Goal: Download file/media

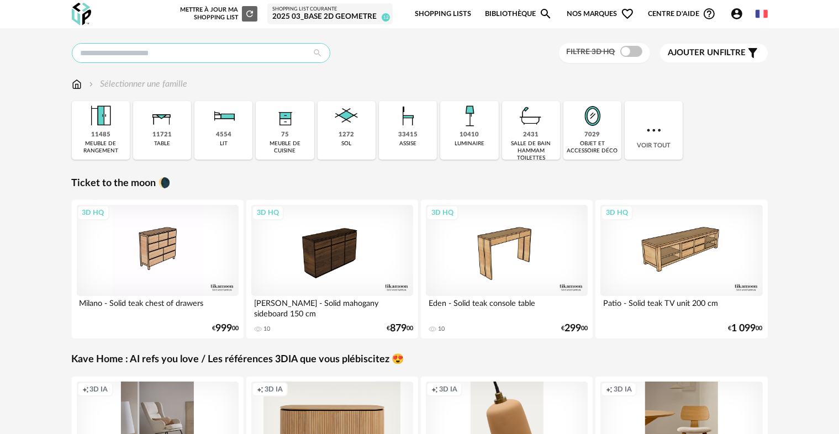
click at [110, 52] on input "text" at bounding box center [201, 53] width 258 height 20
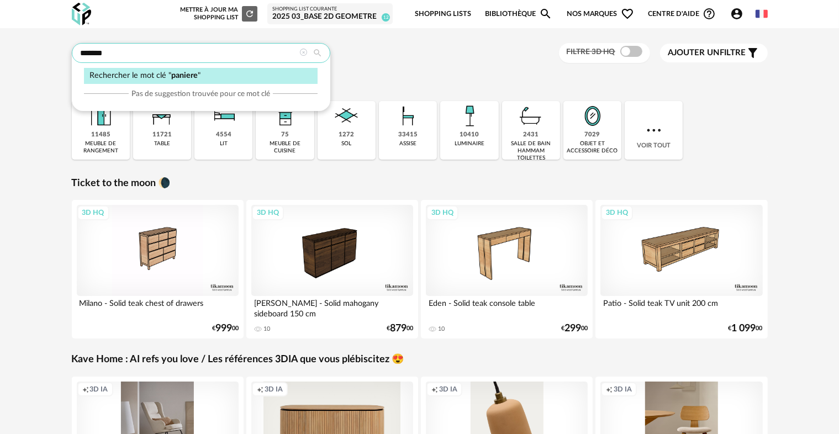
type input "*******"
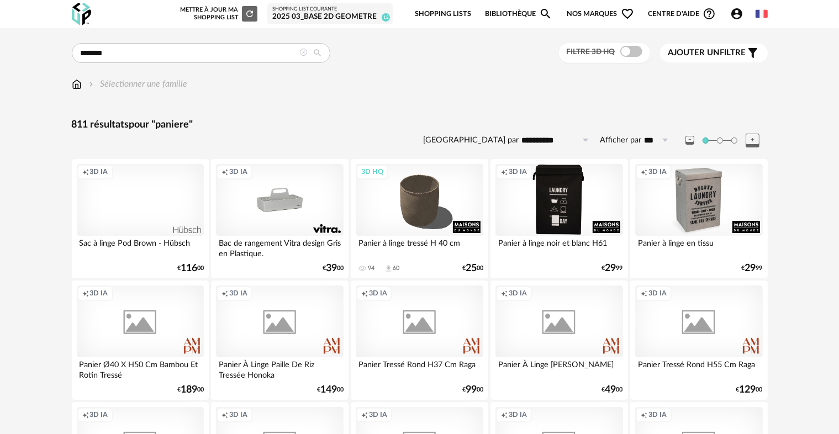
click at [617, 48] on label "Filtre 3D HQ" at bounding box center [605, 51] width 78 height 10
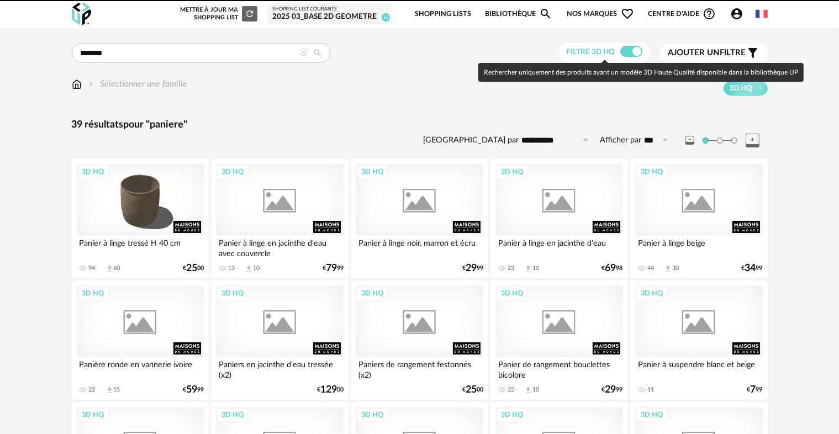
click at [622, 49] on span at bounding box center [631, 51] width 22 height 11
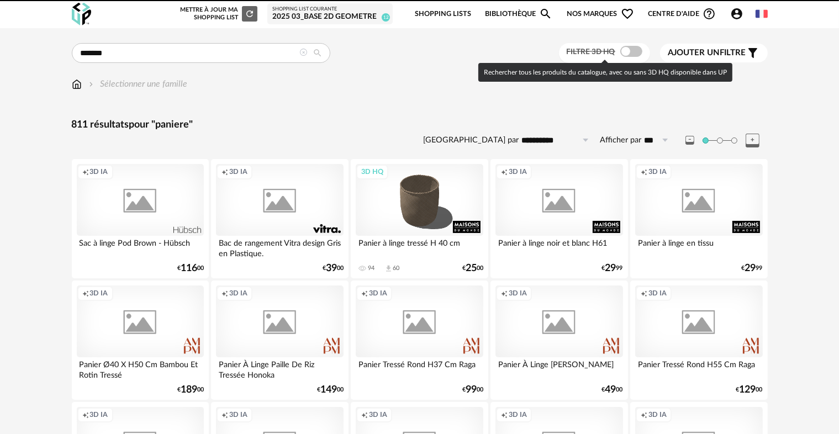
click at [625, 50] on span at bounding box center [631, 51] width 22 height 11
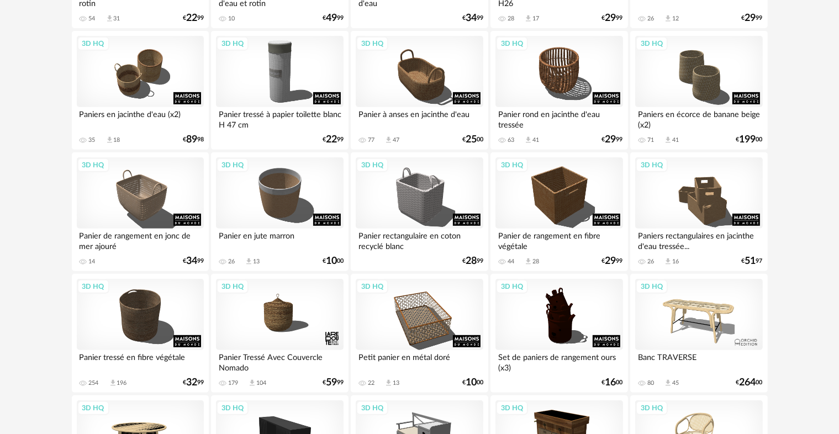
scroll to position [497, 0]
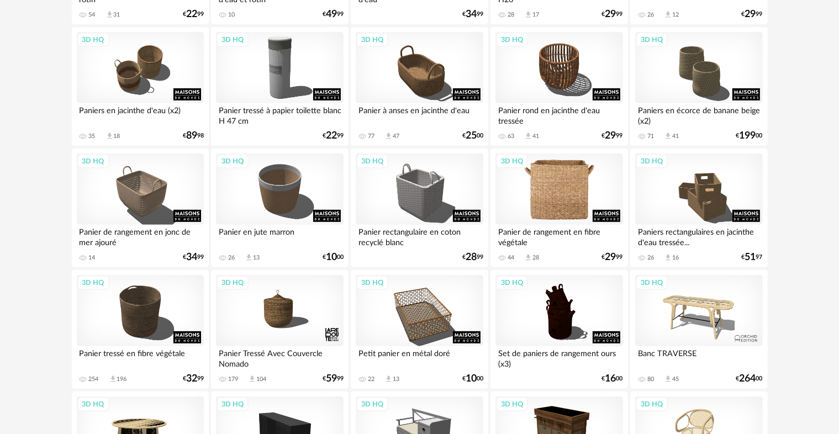
click at [559, 197] on div "3D HQ" at bounding box center [558, 189] width 127 height 72
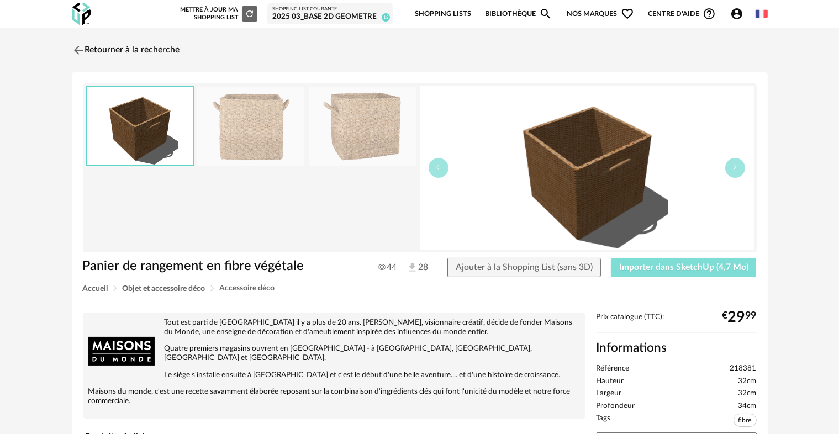
click at [679, 274] on button "Importer dans SketchUp (4,7 Mo)" at bounding box center [684, 268] width 146 height 20
